Goal: Information Seeking & Learning: Learn about a topic

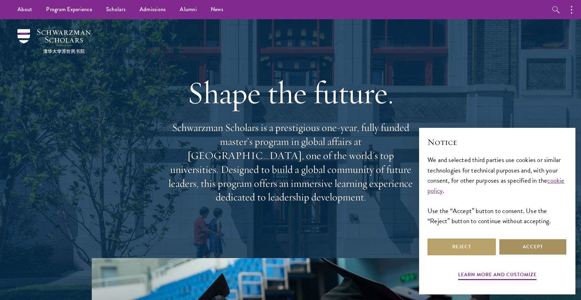
click at [519, 244] on button "Accept" at bounding box center [533, 246] width 68 height 17
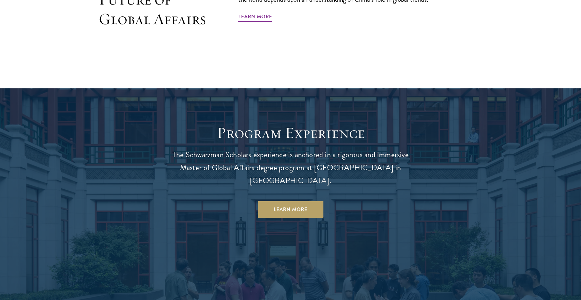
scroll to position [607, 0]
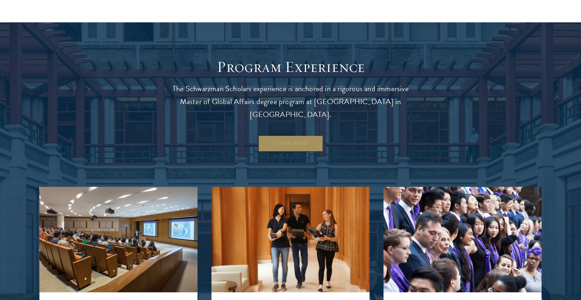
click at [295, 135] on link "Learn More" at bounding box center [290, 143] width 65 height 17
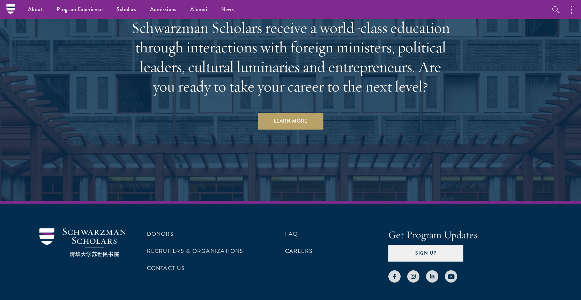
scroll to position [3270, 0]
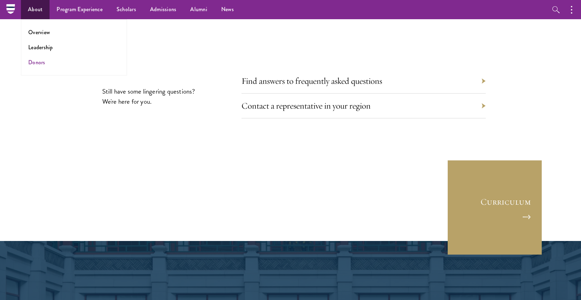
click at [42, 62] on link "Donors" at bounding box center [36, 62] width 17 height 8
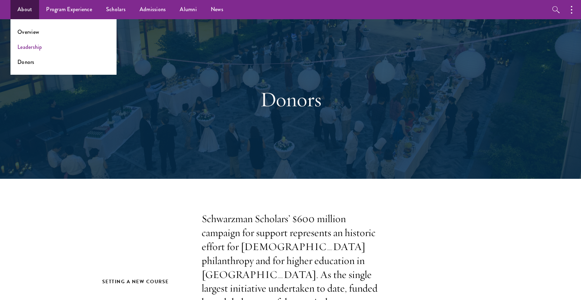
click at [33, 48] on link "Leadership" at bounding box center [29, 47] width 25 height 8
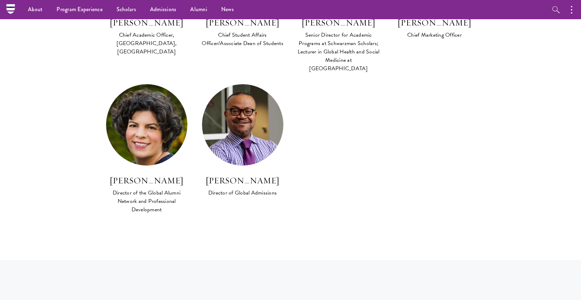
scroll to position [89, 0]
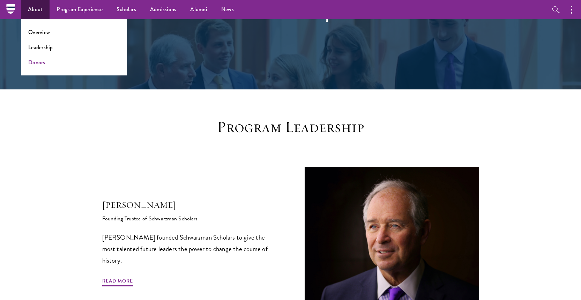
click at [43, 61] on link "Donors" at bounding box center [36, 62] width 17 height 8
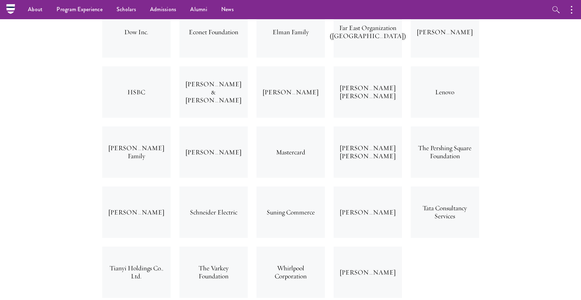
scroll to position [1728, 0]
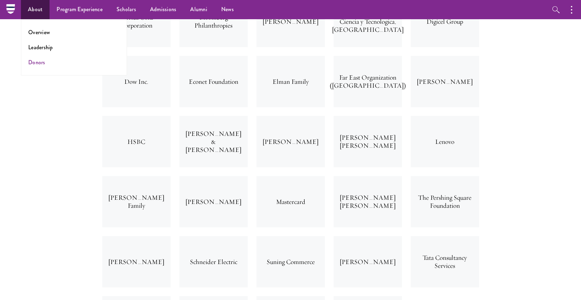
click at [41, 64] on link "Donors" at bounding box center [36, 62] width 17 height 8
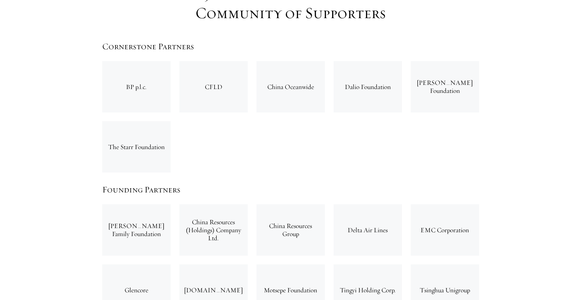
scroll to position [1112, 0]
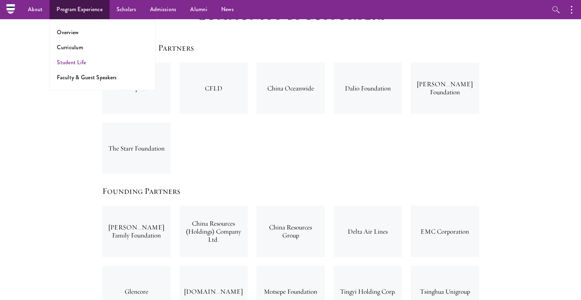
click at [70, 62] on link "Student Life" at bounding box center [71, 62] width 29 height 8
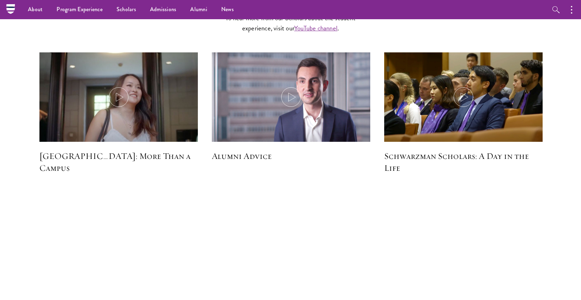
scroll to position [2049, 0]
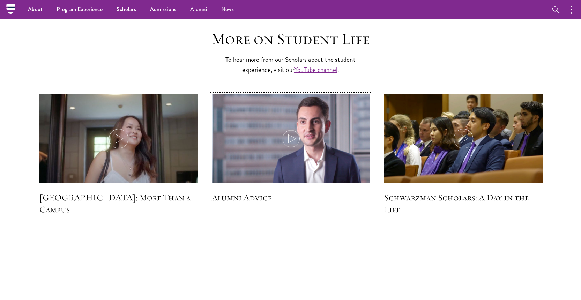
click at [289, 129] on icon at bounding box center [291, 139] width 20 height 20
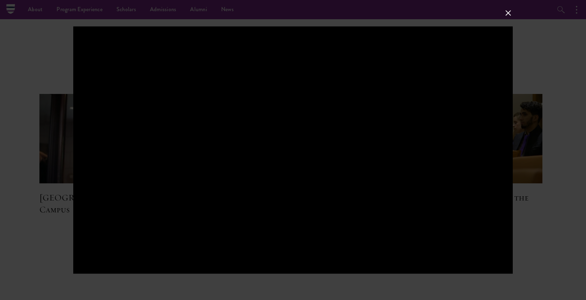
click at [506, 14] on button at bounding box center [508, 12] width 9 height 9
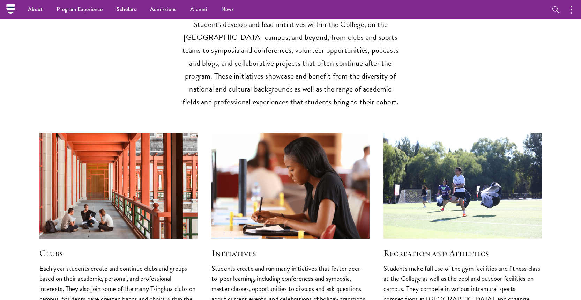
scroll to position [1563, 0]
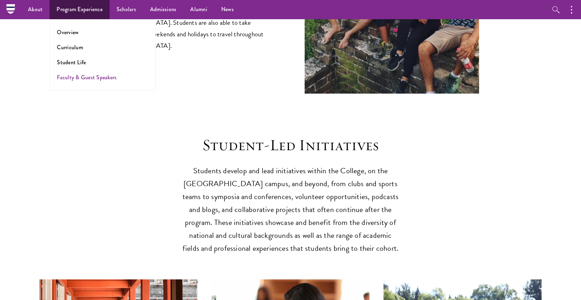
click at [85, 77] on link "Faculty & Guest Speakers" at bounding box center [87, 77] width 60 height 8
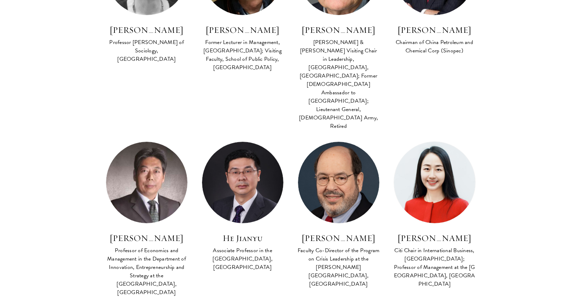
scroll to position [877, 0]
